Goal: Task Accomplishment & Management: Manage account settings

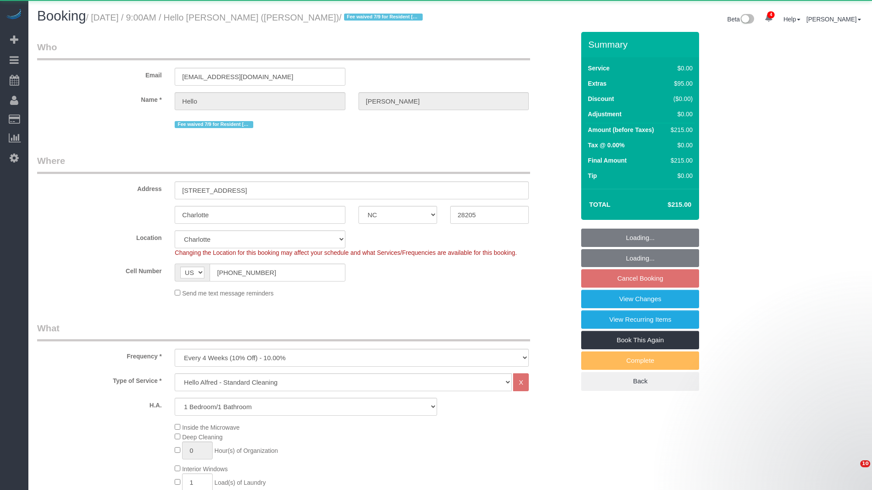
select select "NC"
select select "1"
select select "number:89"
select select "number:90"
select select "number:14"
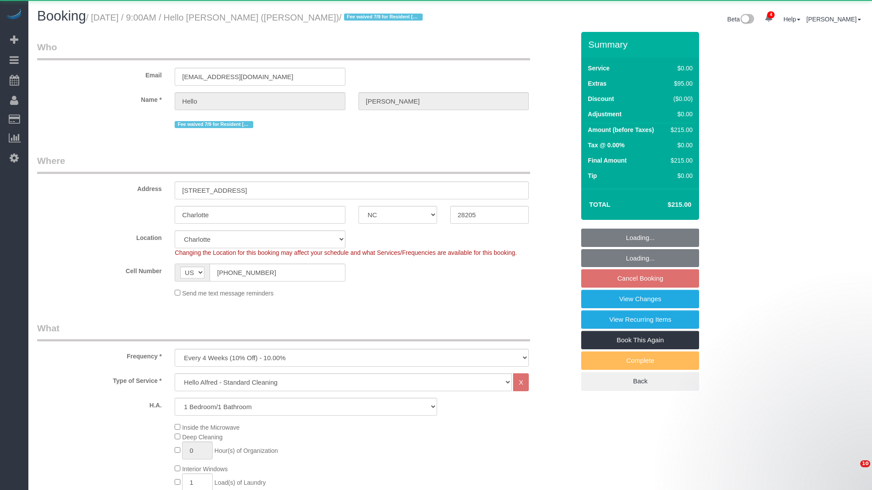
select select "number:5"
select select "spot27"
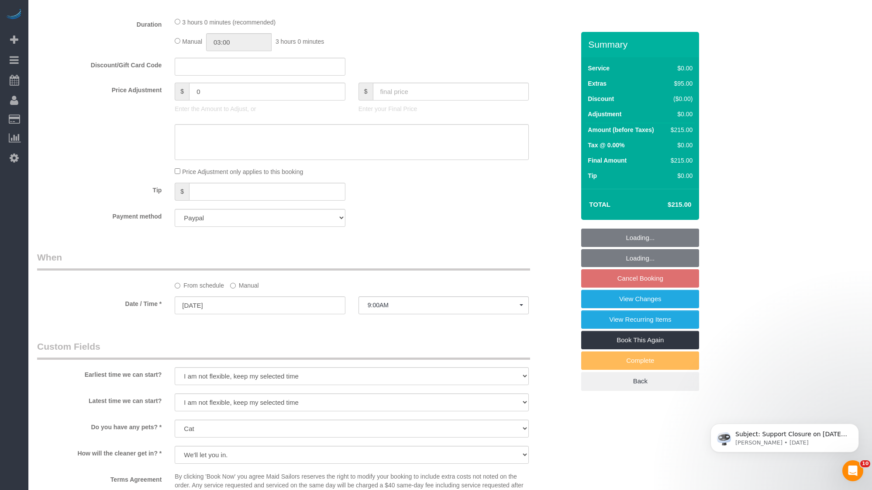
scroll to position [1038, 0]
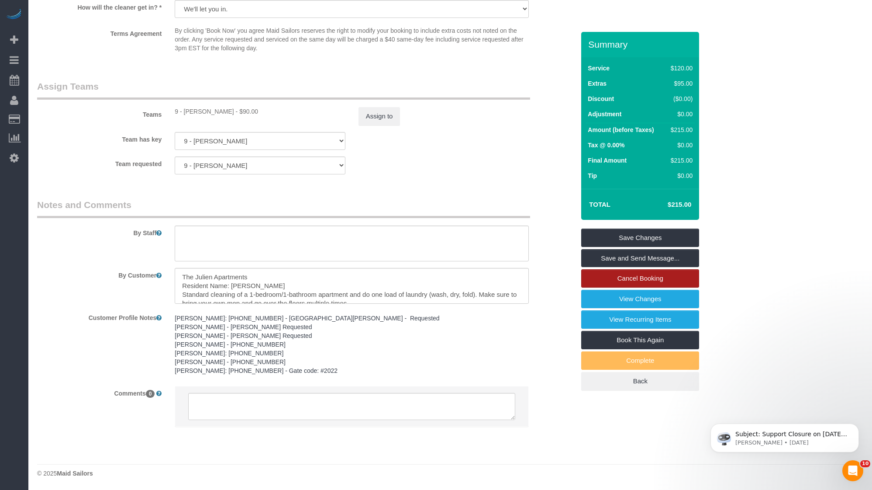
click at [626, 274] on link "Cancel Booking" at bounding box center [640, 278] width 118 height 18
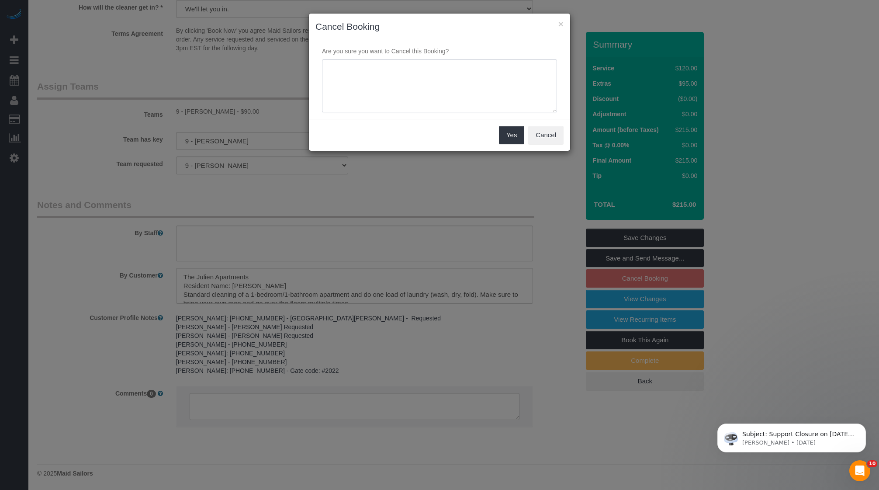
click at [395, 79] on textarea at bounding box center [439, 85] width 235 height 53
paste textarea "[URL][DOMAIN_NAME]"
type textarea "[URL][DOMAIN_NAME]"
click at [508, 139] on button "Yes" at bounding box center [511, 135] width 25 height 18
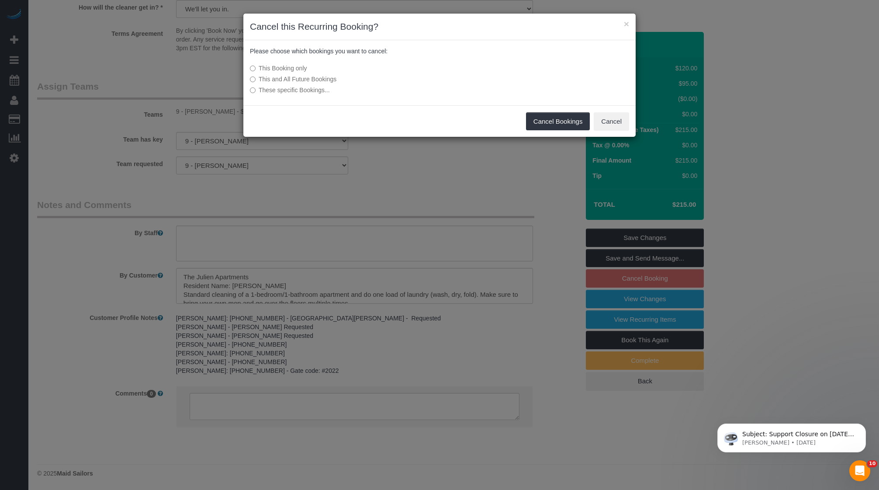
click at [307, 78] on label "This and All Future Bookings" at bounding box center [374, 79] width 249 height 9
click at [568, 129] on button "Cancel Bookings" at bounding box center [558, 121] width 64 height 18
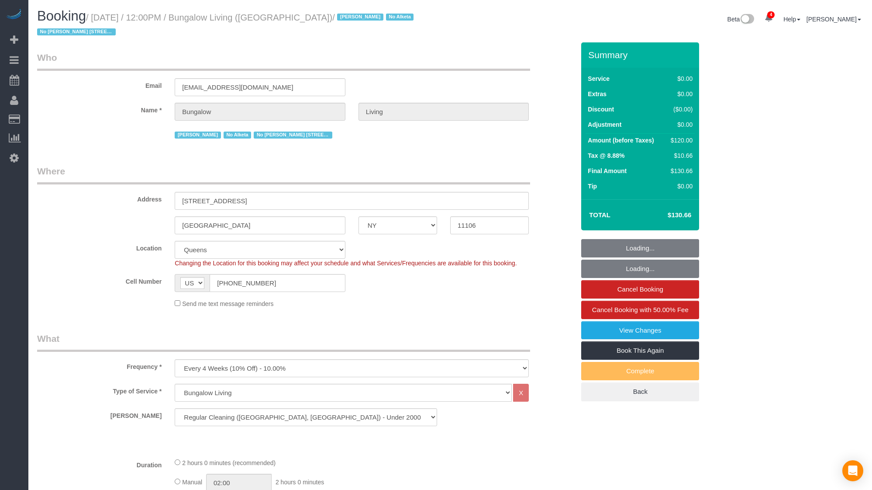
select select "NY"
select select "spot1"
select select "number:89"
select select "number:90"
select select "number:15"
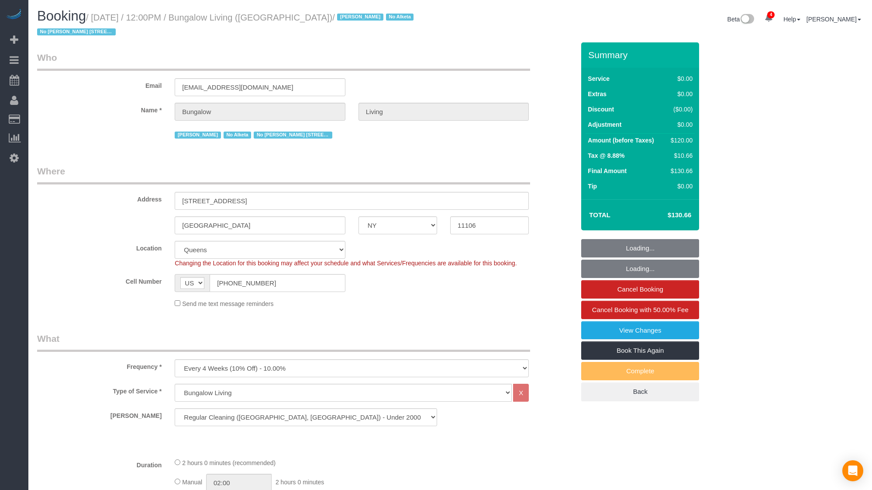
select select "number:7"
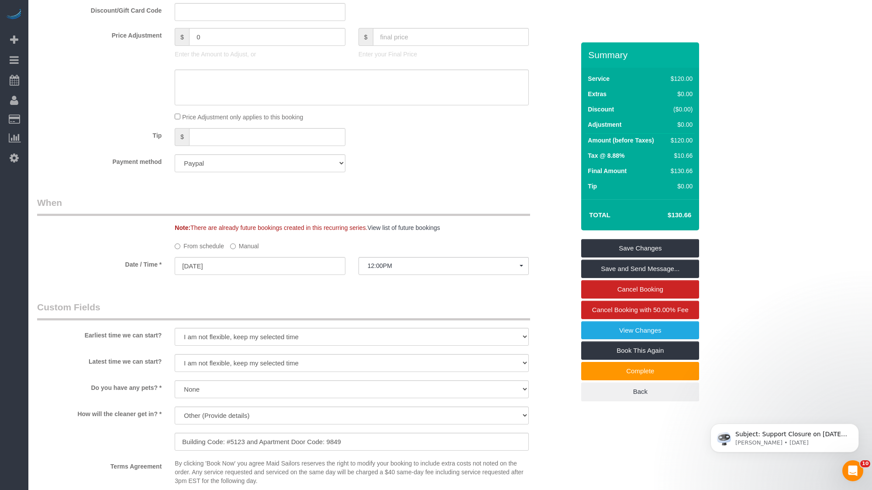
scroll to position [303, 0]
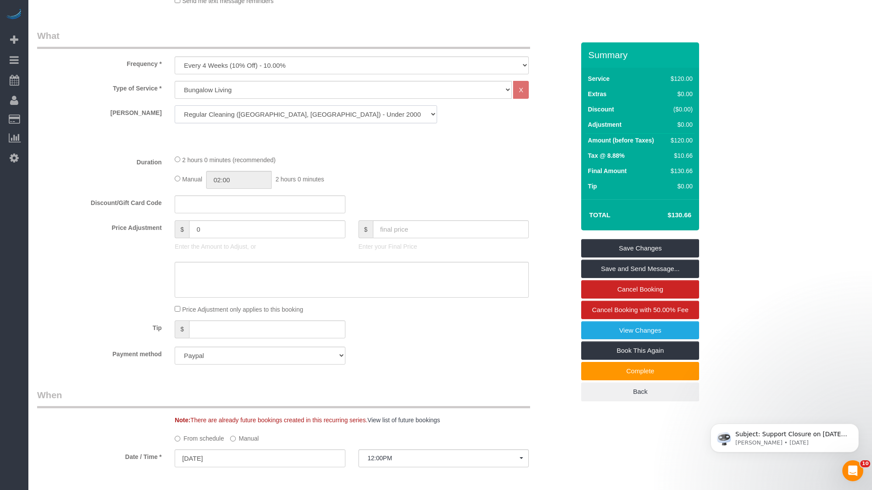
click at [376, 115] on select "Regular Cleaning (Boston, NYC) - Under 2000 SF Regular Cleaning (Boston, NYC) -…" at bounding box center [306, 114] width 262 height 18
click at [483, 155] on div "2 hours 0 minutes (recommended)" at bounding box center [352, 160] width 354 height 10
